Goal: Check status: Check status

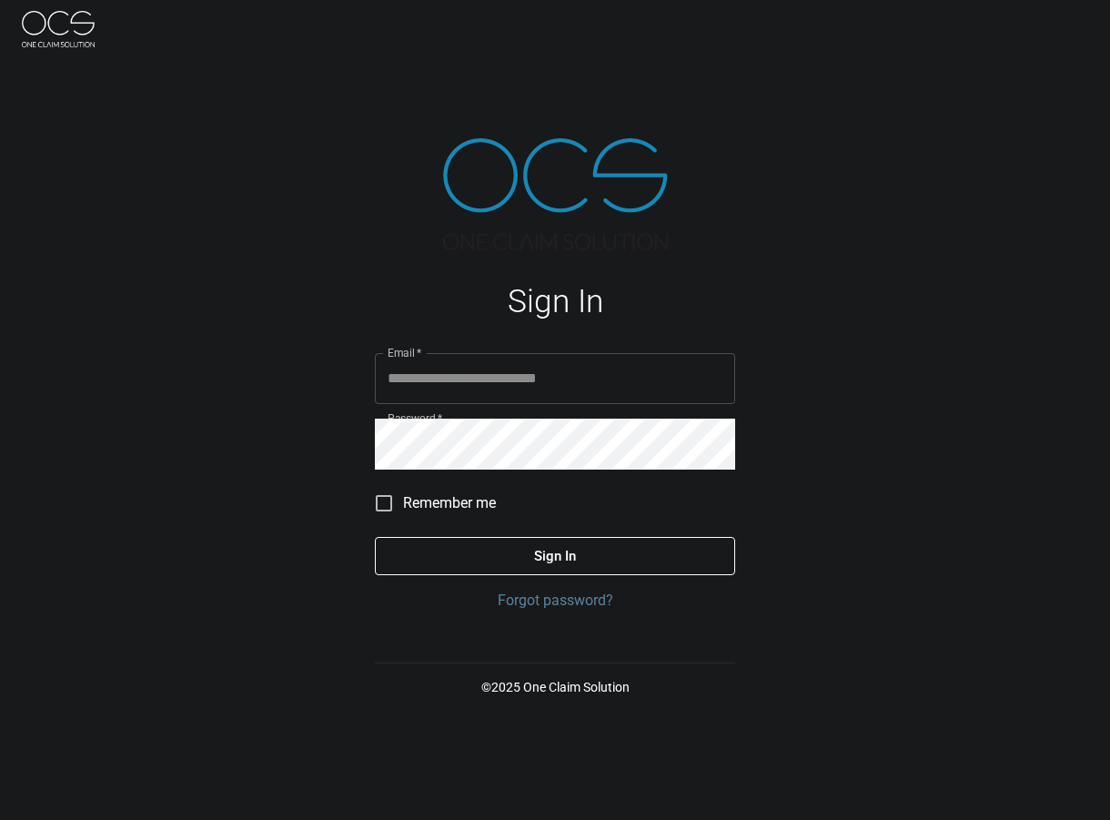
click at [787, 263] on div "Sign In Email   * Email   * Password   * Password   * Remember me Sign In Forgo…" at bounding box center [555, 410] width 1110 height 820
click at [465, 389] on input "Email   *" at bounding box center [555, 378] width 360 height 51
click at [732, 305] on h1 "Sign In" at bounding box center [555, 301] width 360 height 37
click at [490, 395] on input "Email   *" at bounding box center [555, 378] width 360 height 51
type input "**********"
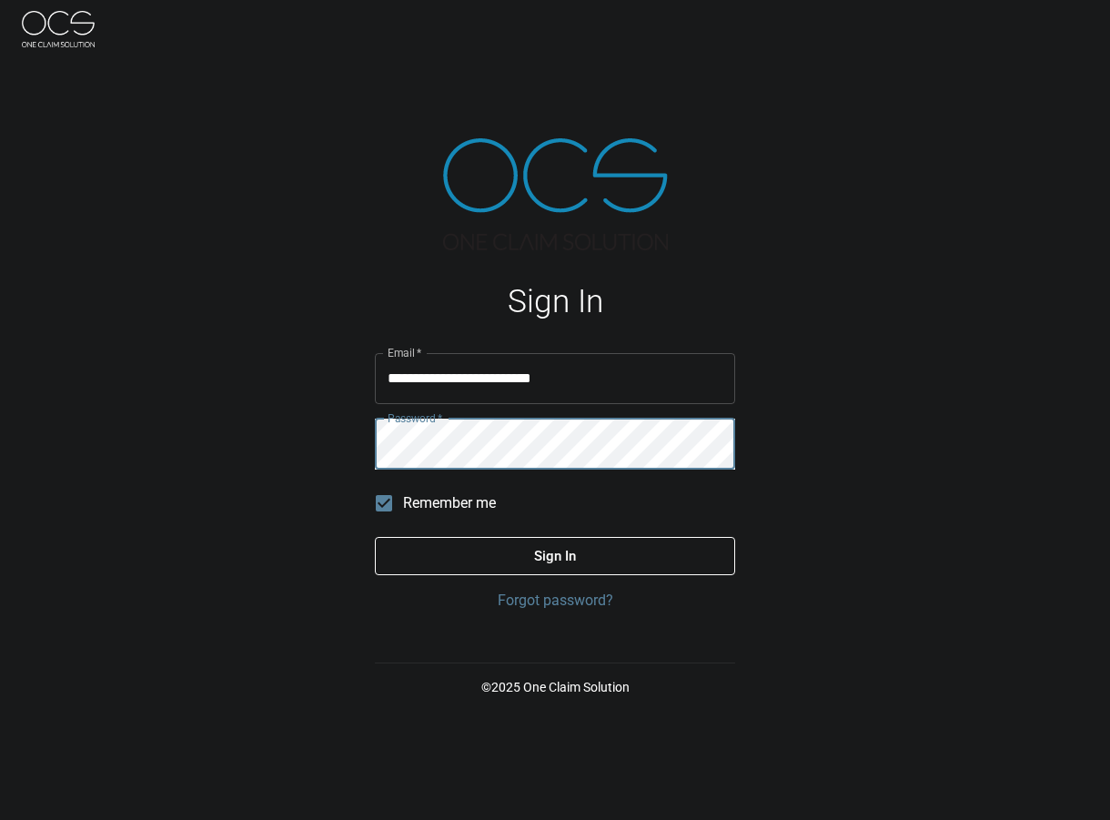
click at [375, 537] on button "Sign In" at bounding box center [555, 556] width 360 height 38
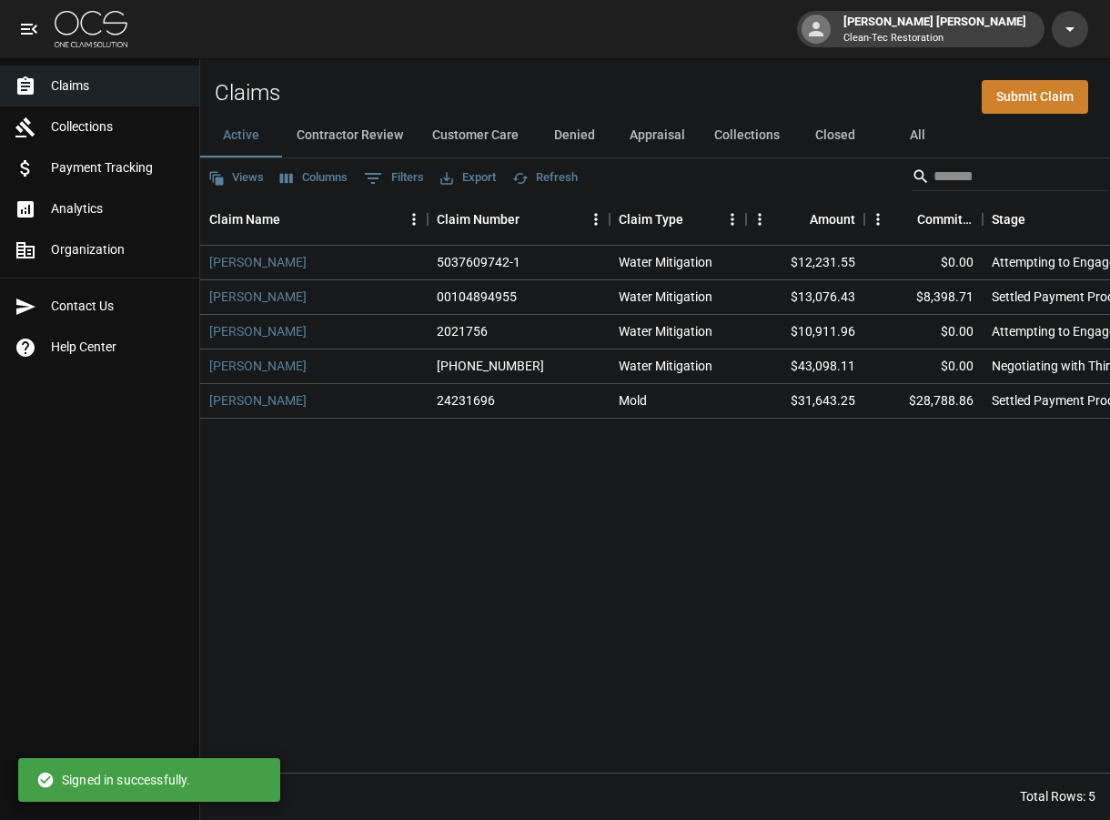
click at [782, 544] on div "[PERSON_NAME] 5037609742-1 Water Mitigation $12,231.55 $0.00 Attempting to Enga…" at bounding box center [1050, 509] width 1701 height 527
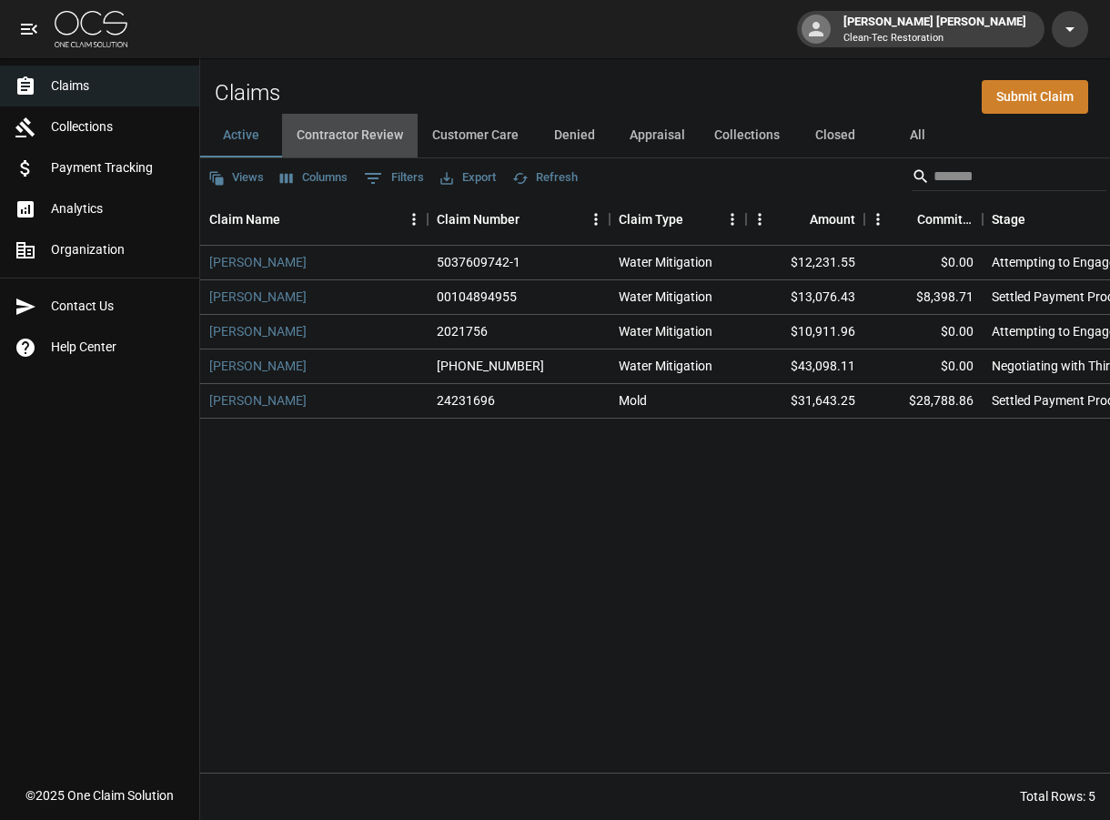
click at [393, 137] on button "Contractor Review" at bounding box center [350, 136] width 136 height 44
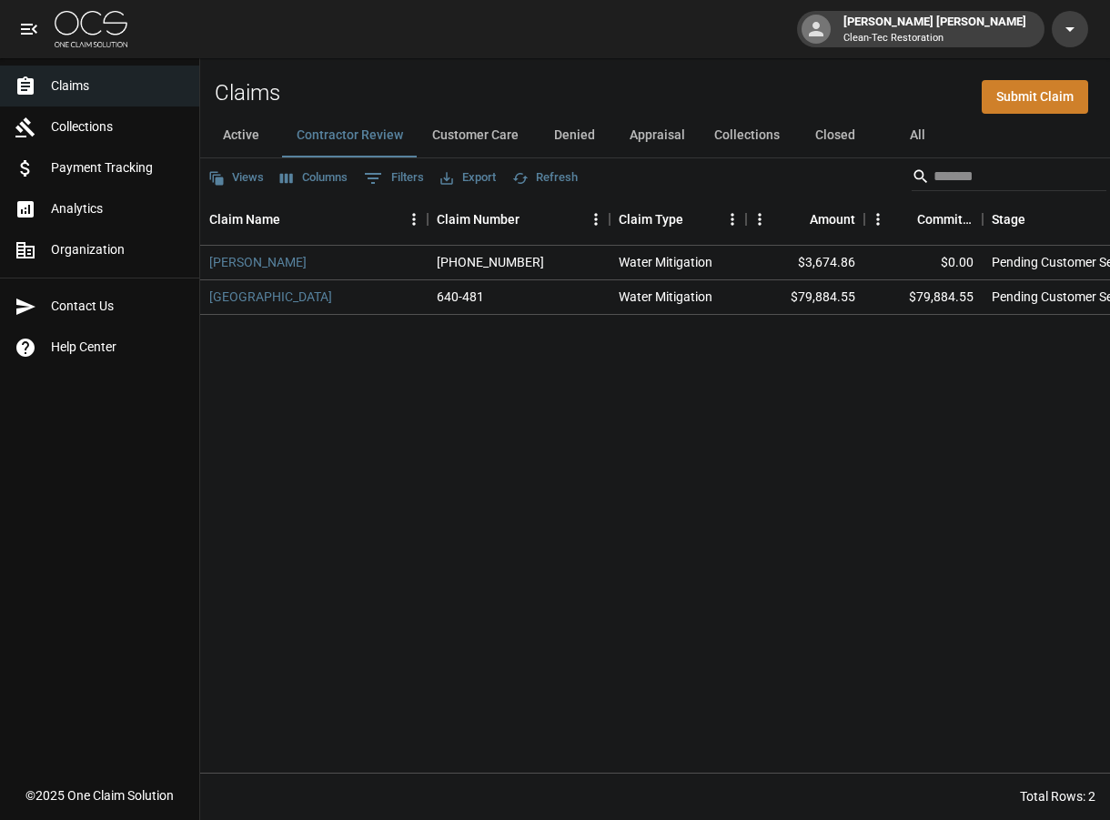
click at [658, 143] on button "Appraisal" at bounding box center [657, 136] width 85 height 44
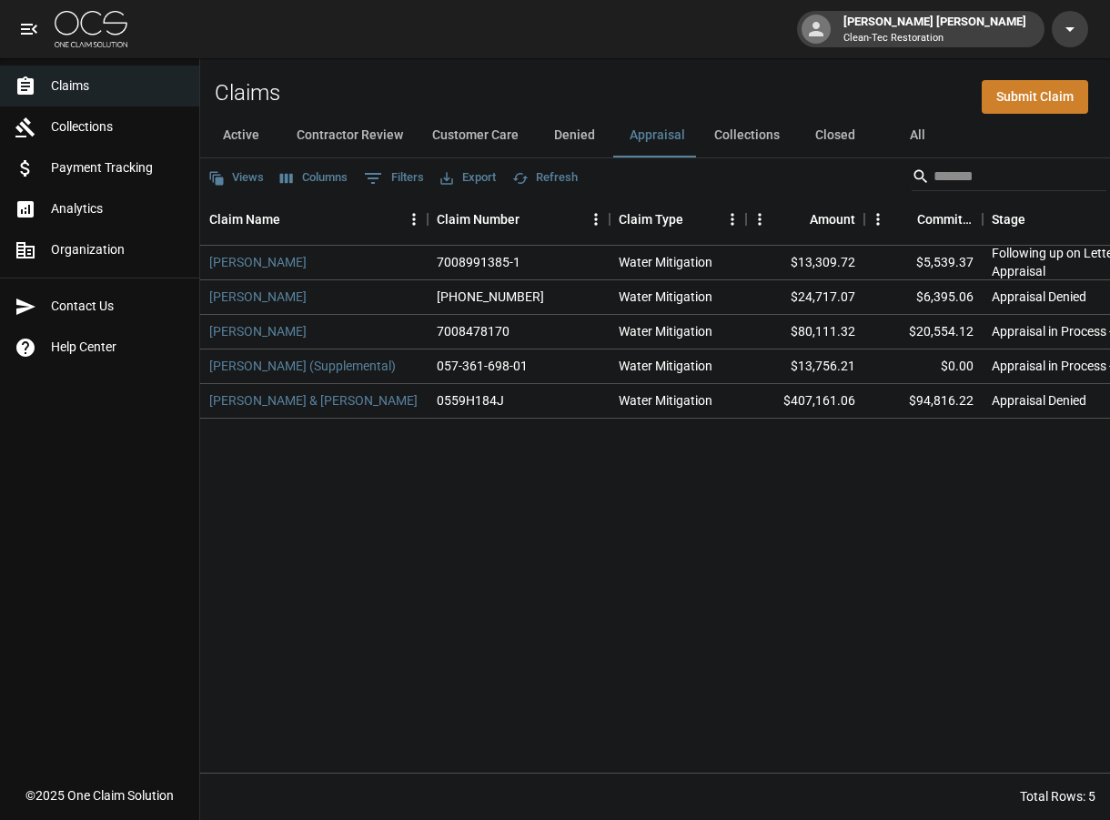
click at [240, 136] on button "Active" at bounding box center [241, 136] width 82 height 44
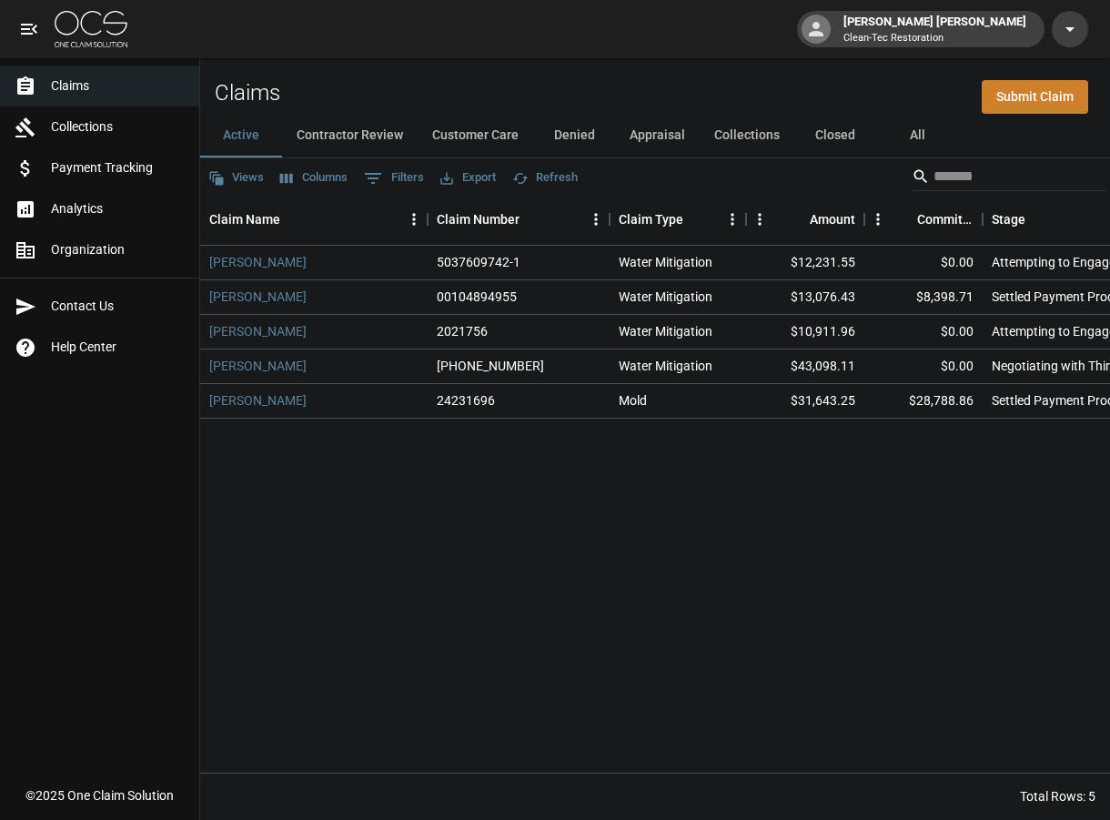
click at [543, 480] on div "[PERSON_NAME] 5037609742-1 Water Mitigation $12,231.55 $0.00 Attempting to Enga…" at bounding box center [1050, 509] width 1701 height 527
click at [348, 127] on button "Contractor Review" at bounding box center [350, 136] width 136 height 44
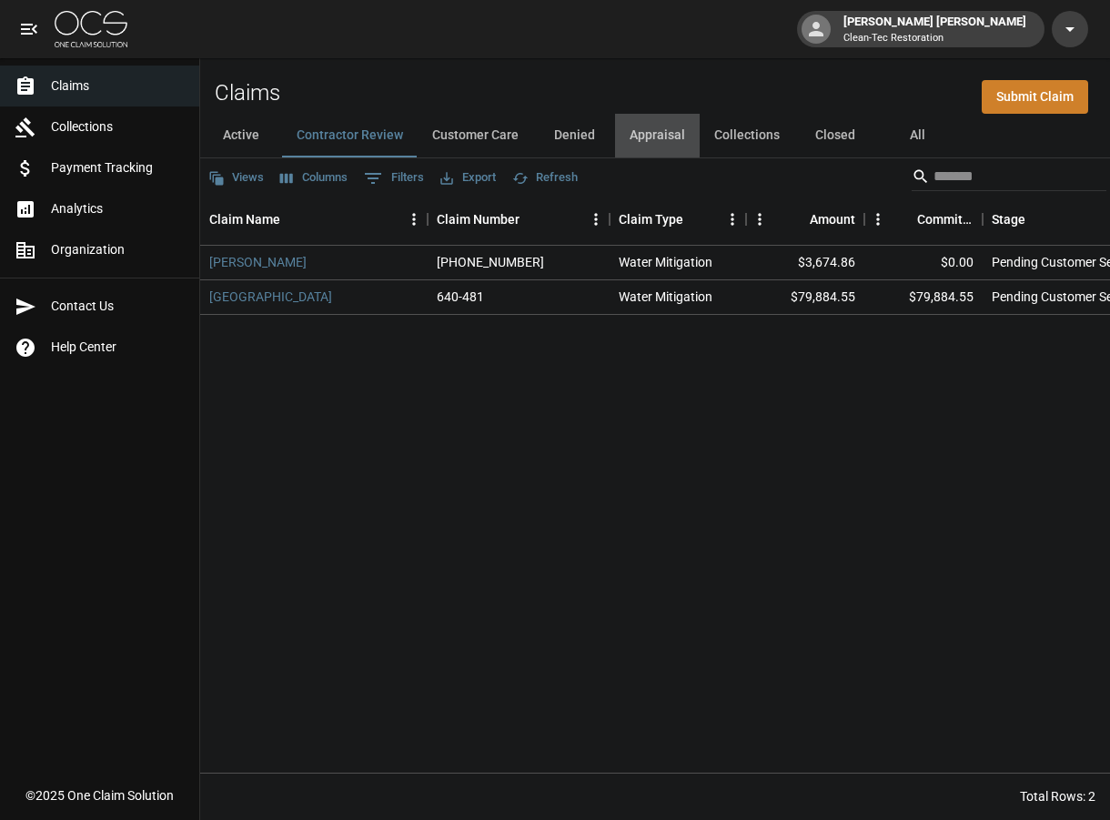
click at [651, 132] on button "Appraisal" at bounding box center [657, 136] width 85 height 44
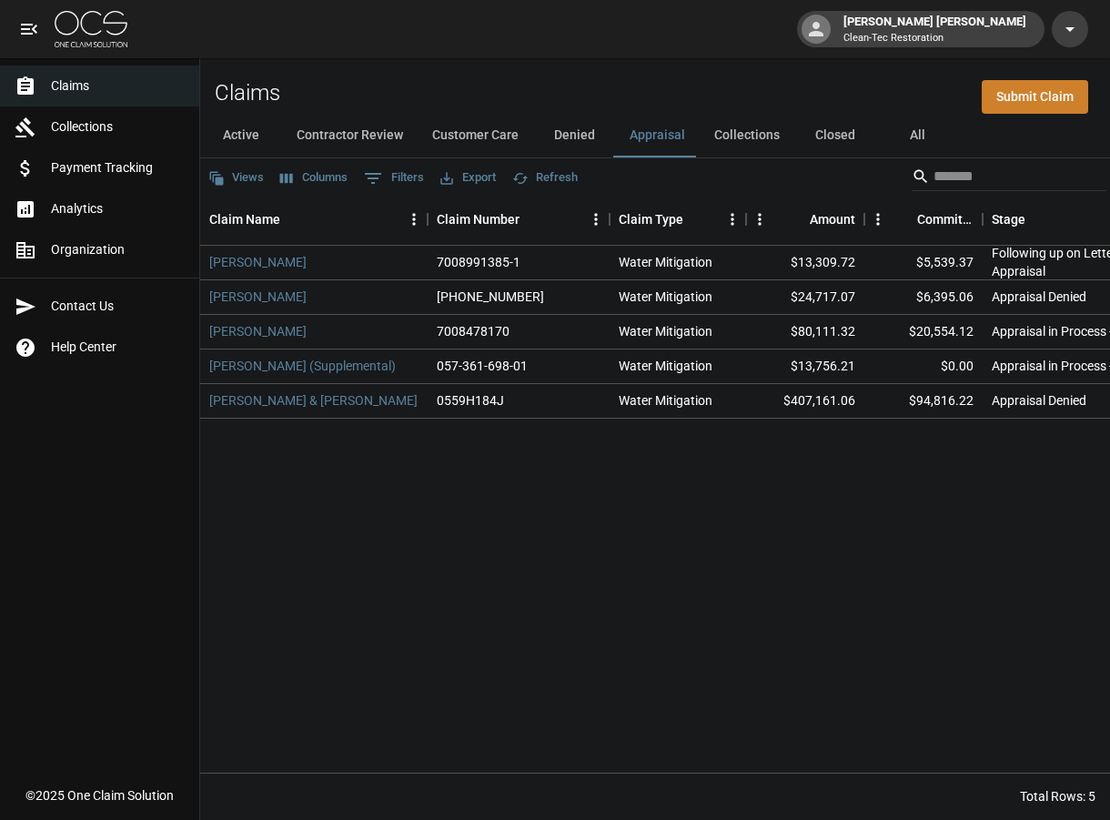
click at [915, 132] on button "All" at bounding box center [917, 136] width 82 height 44
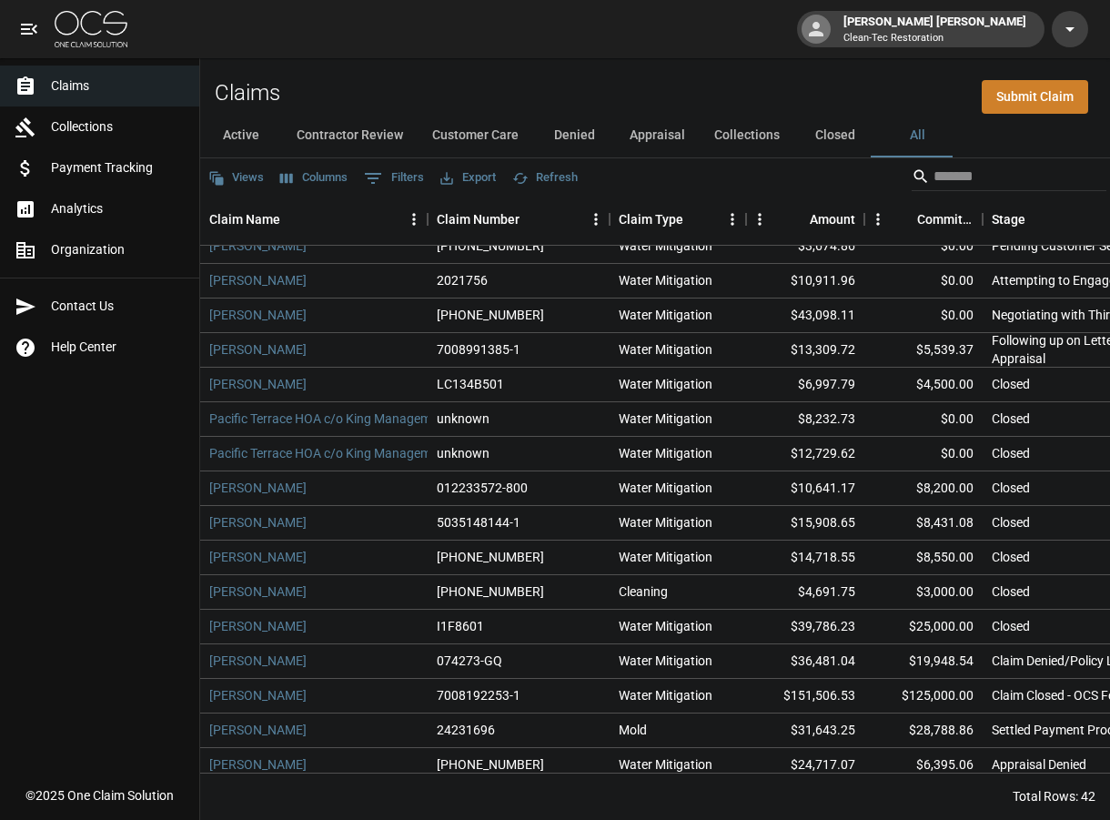
scroll to position [29, 0]
